Goal: Check status: Check status

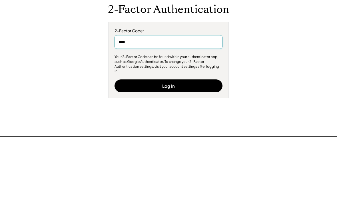
type input "******"
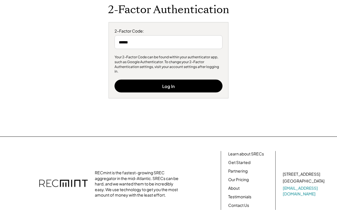
click at [172, 86] on button "Log In" at bounding box center [168, 86] width 108 height 13
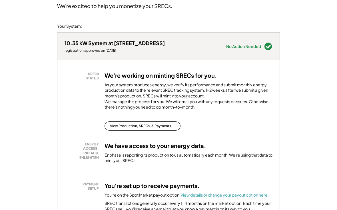
scroll to position [54, 0]
click at [158, 131] on button "View Production, SRECs, & Payments →" at bounding box center [142, 126] width 76 height 9
click at [164, 122] on button "View Production, SRECs, & Payments →" at bounding box center [142, 126] width 76 height 9
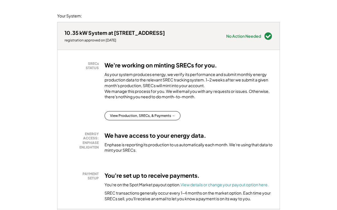
click at [148, 120] on button "View Production, SRECs, & Payments →" at bounding box center [142, 115] width 76 height 9
click at [147, 120] on button "View Production, SRECs, & Payments →" at bounding box center [142, 115] width 76 height 9
click at [145, 120] on button "View Production, SRECs, & Payments →" at bounding box center [142, 115] width 76 height 9
click at [146, 120] on button "View Production, SRECs, & Payments →" at bounding box center [142, 115] width 76 height 9
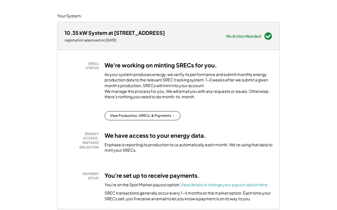
click at [148, 120] on button "View Production, SRECs, & Payments →" at bounding box center [142, 115] width 76 height 9
click at [151, 118] on button "View Production, SRECs, & Payments →" at bounding box center [142, 115] width 76 height 9
click at [156, 115] on button "View Production, SRECs, & Payments →" at bounding box center [142, 115] width 76 height 9
click at [157, 118] on button "View Production, SRECs, & Payments →" at bounding box center [142, 115] width 76 height 9
click at [171, 80] on div "As your system produces energy, we verify its performance and submit monthly en…" at bounding box center [188, 87] width 168 height 31
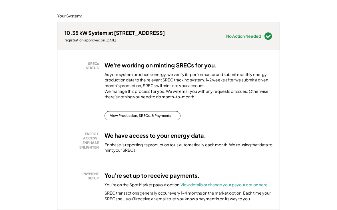
click at [176, 76] on div "As your system produces energy, we verify its performance and submit monthly en…" at bounding box center [188, 87] width 168 height 31
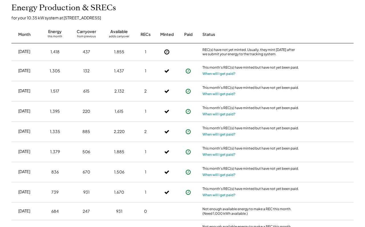
scroll to position [139, 0]
click at [223, 77] on button "When will I get paid?" at bounding box center [219, 74] width 33 height 6
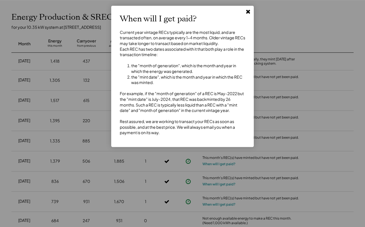
scroll to position [130, 0]
click at [248, 9] on icon at bounding box center [248, 12] width 6 height 6
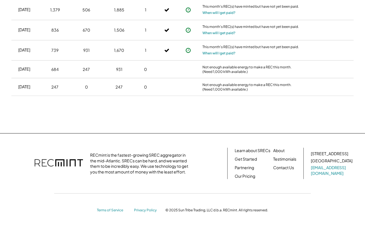
scroll to position [298, 0]
click at [244, 179] on link "Our Pricing" at bounding box center [245, 177] width 21 height 6
click at [242, 177] on link "Our Pricing" at bounding box center [245, 177] width 21 height 6
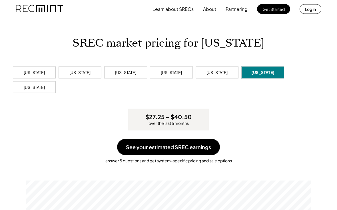
scroll to position [4, 0]
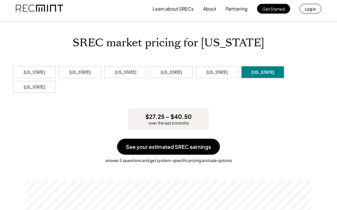
click at [184, 145] on button "See your estimated SREC earnings" at bounding box center [168, 147] width 103 height 16
click at [183, 139] on button "See your estimated SREC earnings" at bounding box center [168, 147] width 103 height 16
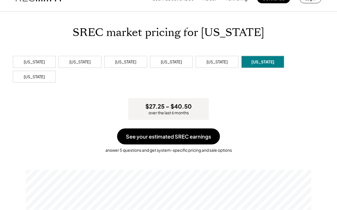
click at [185, 138] on button "See your estimated SREC earnings" at bounding box center [168, 136] width 103 height 16
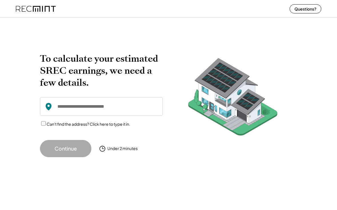
click at [229, 93] on img at bounding box center [232, 99] width 111 height 92
click at [38, 10] on img at bounding box center [36, 8] width 40 height 15
click at [43, 8] on img at bounding box center [36, 8] width 40 height 15
click at [32, 9] on img at bounding box center [36, 8] width 40 height 15
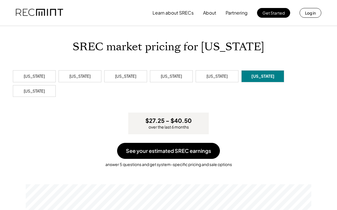
click at [309, 14] on button "Log in" at bounding box center [310, 13] width 22 height 10
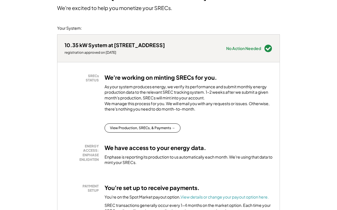
scroll to position [48, 0]
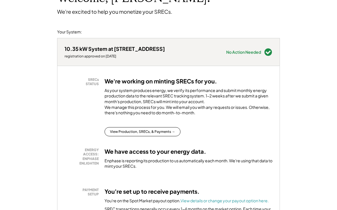
click at [152, 136] on button "View Production, SRECs, & Payments →" at bounding box center [142, 131] width 76 height 9
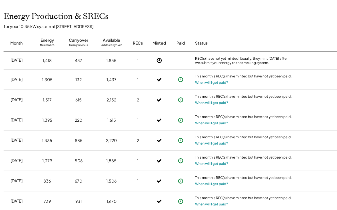
scroll to position [131, 8]
click at [215, 76] on div "This month's REC(s) have minted but have not yet been paid." at bounding box center [243, 77] width 97 height 6
click at [215, 80] on button "When will I get paid?" at bounding box center [211, 82] width 33 height 6
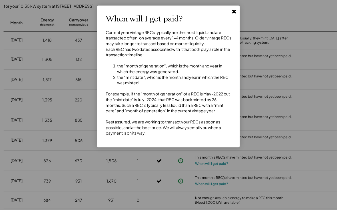
scroll to position [152, 8]
click at [231, 12] on icon at bounding box center [234, 12] width 6 height 6
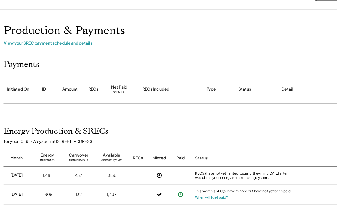
scroll to position [0, 8]
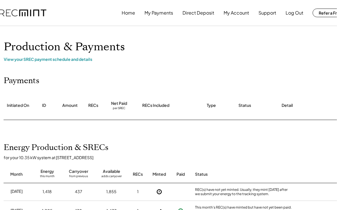
click at [235, 16] on button "My Account" at bounding box center [235, 12] width 25 height 11
click at [235, 12] on button "My Account" at bounding box center [235, 12] width 25 height 11
click at [235, 13] on button "My Account" at bounding box center [235, 12] width 25 height 11
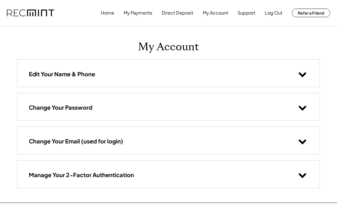
click at [173, 12] on button "Direct Deposit" at bounding box center [178, 12] width 32 height 11
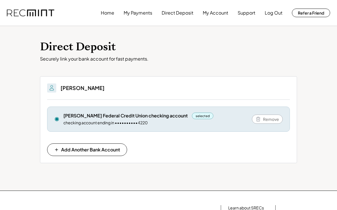
click at [132, 14] on button "My Payments" at bounding box center [138, 12] width 29 height 11
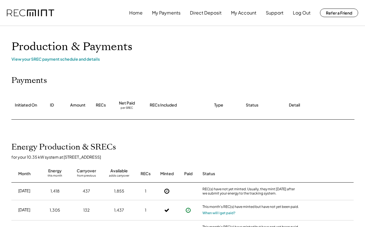
click at [300, 9] on button "Log Out" at bounding box center [302, 12] width 18 height 11
